Goal: Navigation & Orientation: Find specific page/section

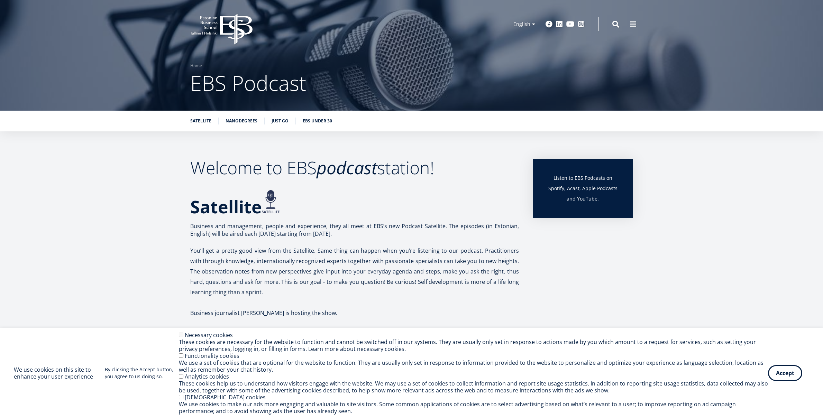
click at [265, 88] on span "EBS Podcast" at bounding box center [248, 83] width 116 height 28
click at [634, 21] on span at bounding box center [632, 23] width 7 height 7
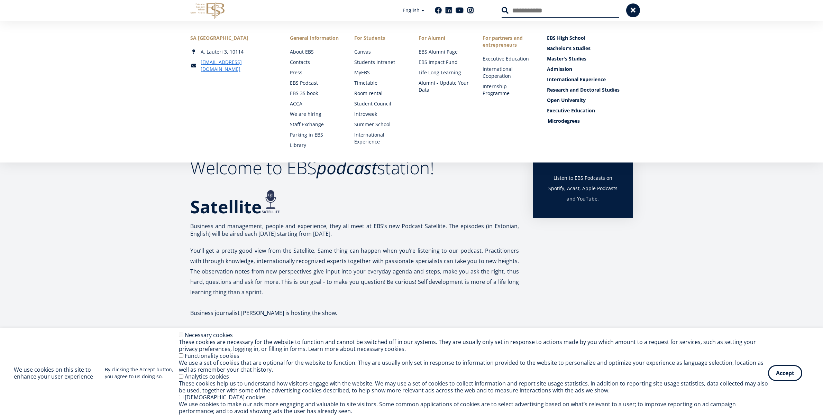
click at [561, 119] on link "Microdegrees" at bounding box center [590, 121] width 86 height 7
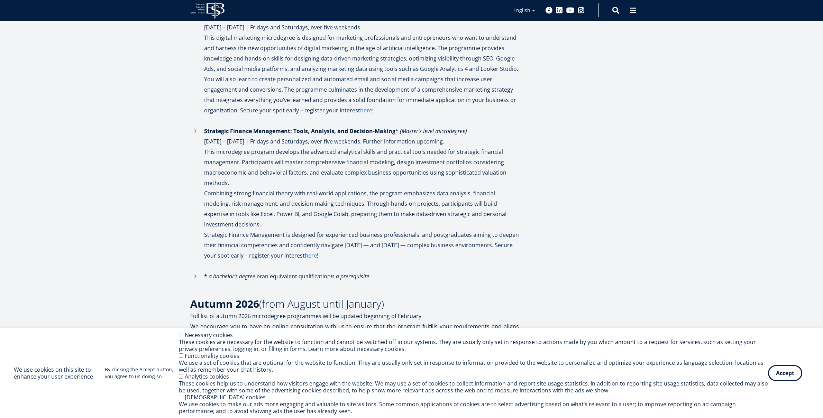
scroll to position [1001, 0]
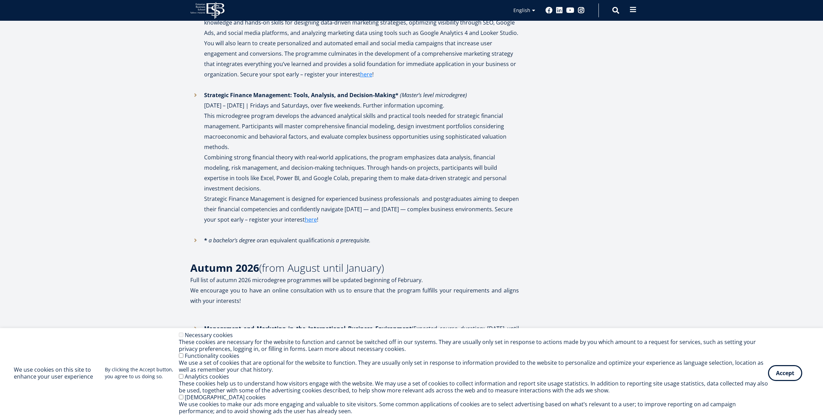
click at [632, 8] on span at bounding box center [632, 9] width 7 height 7
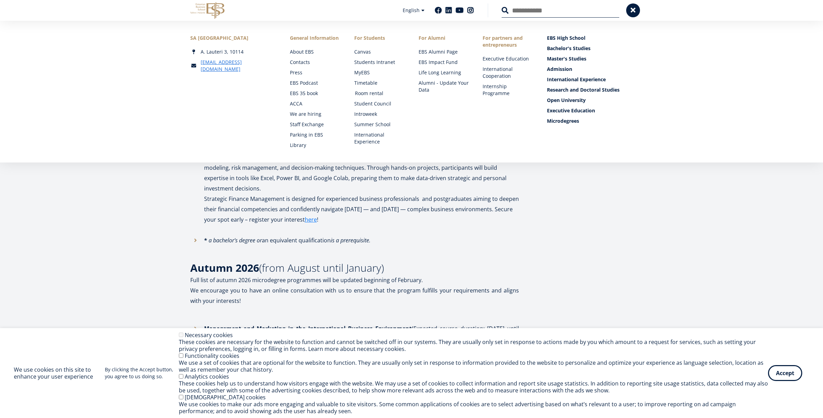
click at [370, 93] on link "Room rental" at bounding box center [380, 93] width 50 height 7
